Goal: Browse casually

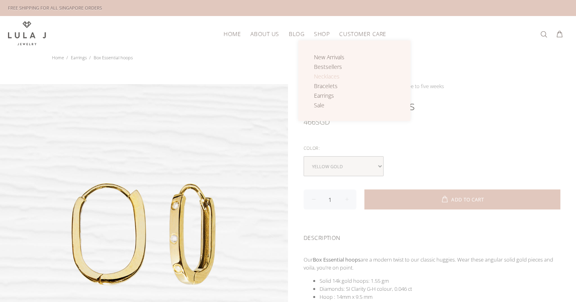
click at [325, 77] on span "Necklaces" at bounding box center [327, 76] width 26 height 8
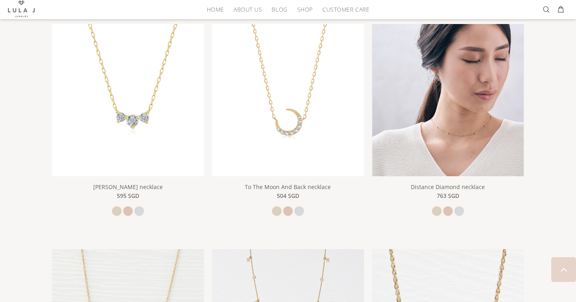
scroll to position [354, 0]
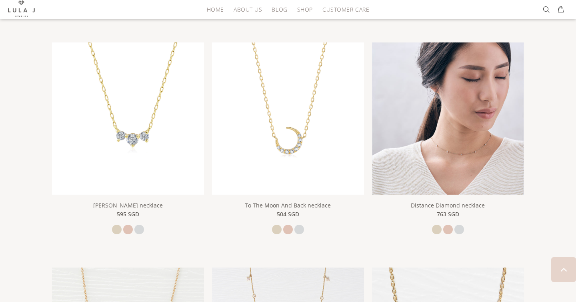
click at [457, 135] on img at bounding box center [448, 118] width 152 height 152
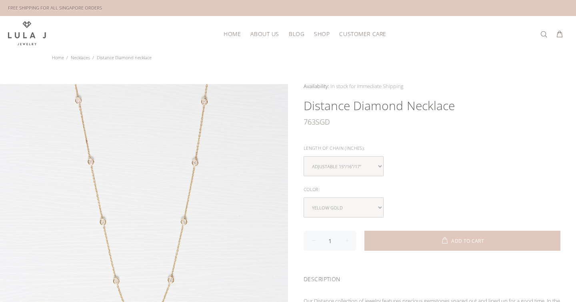
scroll to position [306, 0]
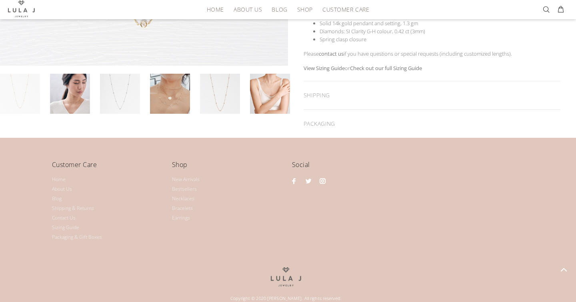
click at [169, 114] on div at bounding box center [144, 105] width 288 height 63
click at [256, 92] on link at bounding box center [270, 94] width 40 height 40
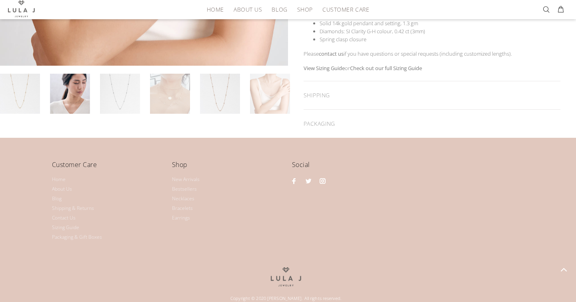
click at [166, 104] on link at bounding box center [170, 94] width 40 height 40
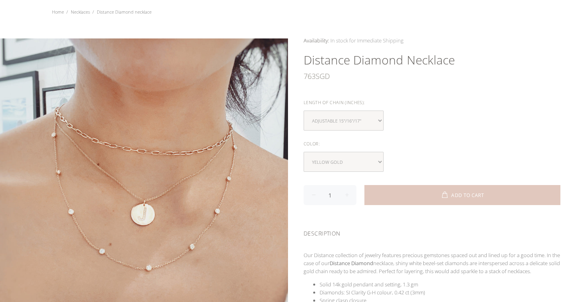
scroll to position [0, 0]
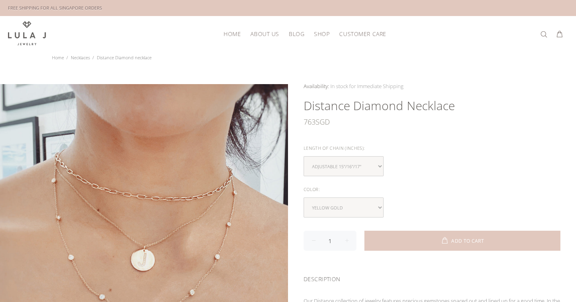
click at [226, 33] on span "HOME" at bounding box center [232, 34] width 17 height 6
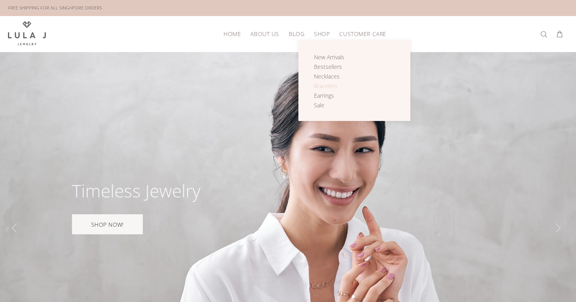
click at [321, 85] on span "Bracelets" at bounding box center [326, 86] width 24 height 8
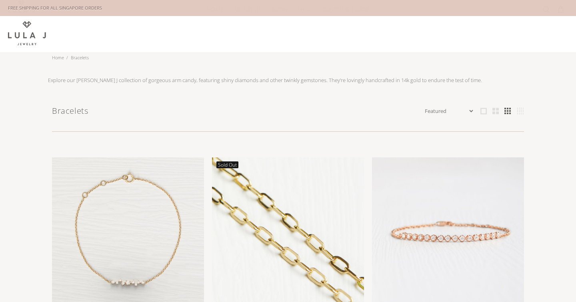
scroll to position [84, 0]
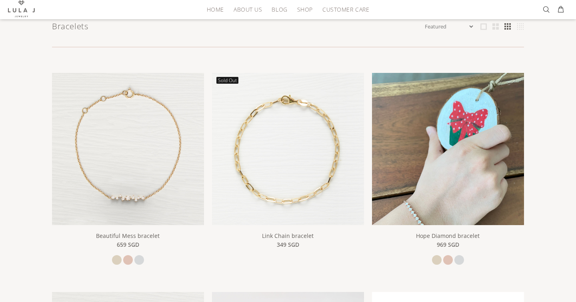
click at [457, 158] on img at bounding box center [448, 174] width 152 height 203
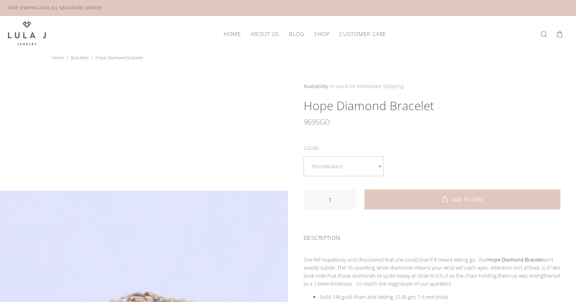
click at [361, 161] on select "yellow gold rose gold white gold" at bounding box center [344, 166] width 80 height 20
click at [304, 156] on select "yellow gold rose gold white gold" at bounding box center [344, 166] width 80 height 20
click at [427, 130] on div "Availability: In stock for Immediate Shipping Many In stock for Immediate Shipp…" at bounding box center [432, 234] width 288 height 305
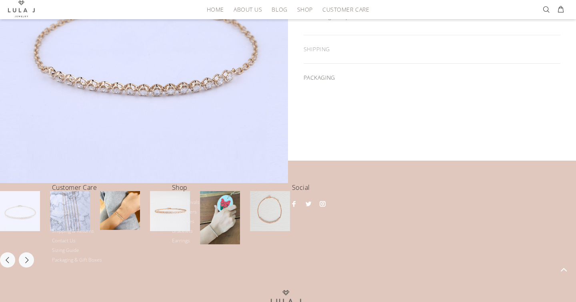
scroll to position [307, 0]
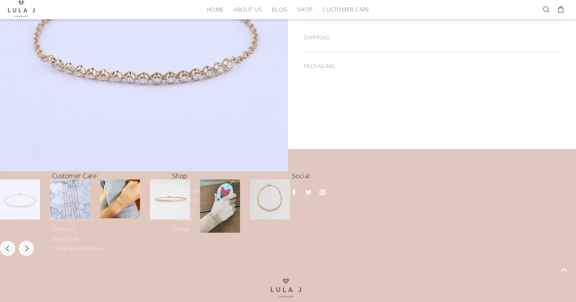
click at [114, 183] on h4 "Customer Care" at bounding box center [108, 178] width 112 height 16
click at [119, 192] on li "Home" at bounding box center [108, 191] width 112 height 10
